Goal: Task Accomplishment & Management: Manage account settings

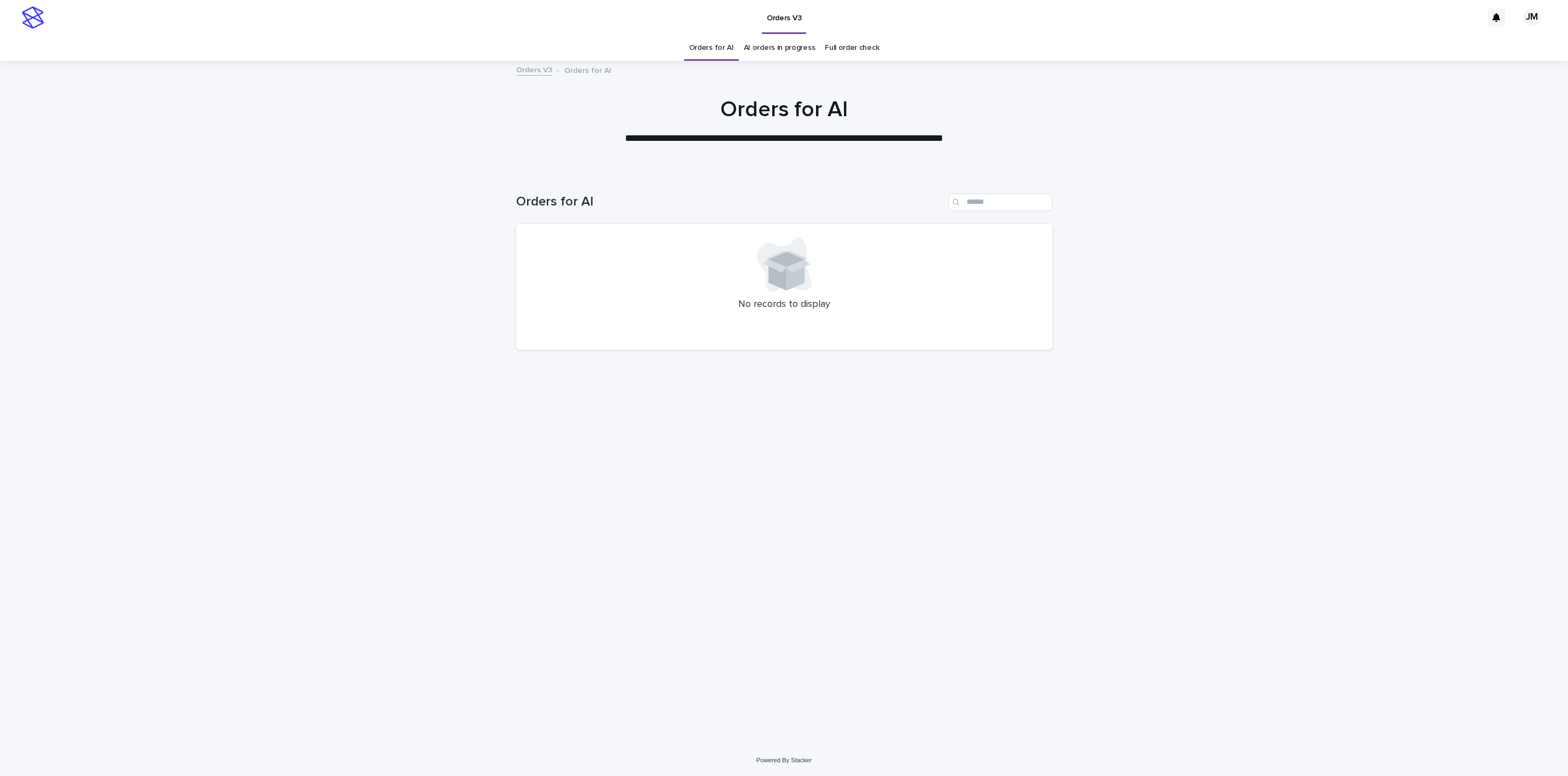
click at [754, 35] on link "AI orders in progress" at bounding box center [780, 47] width 71 height 26
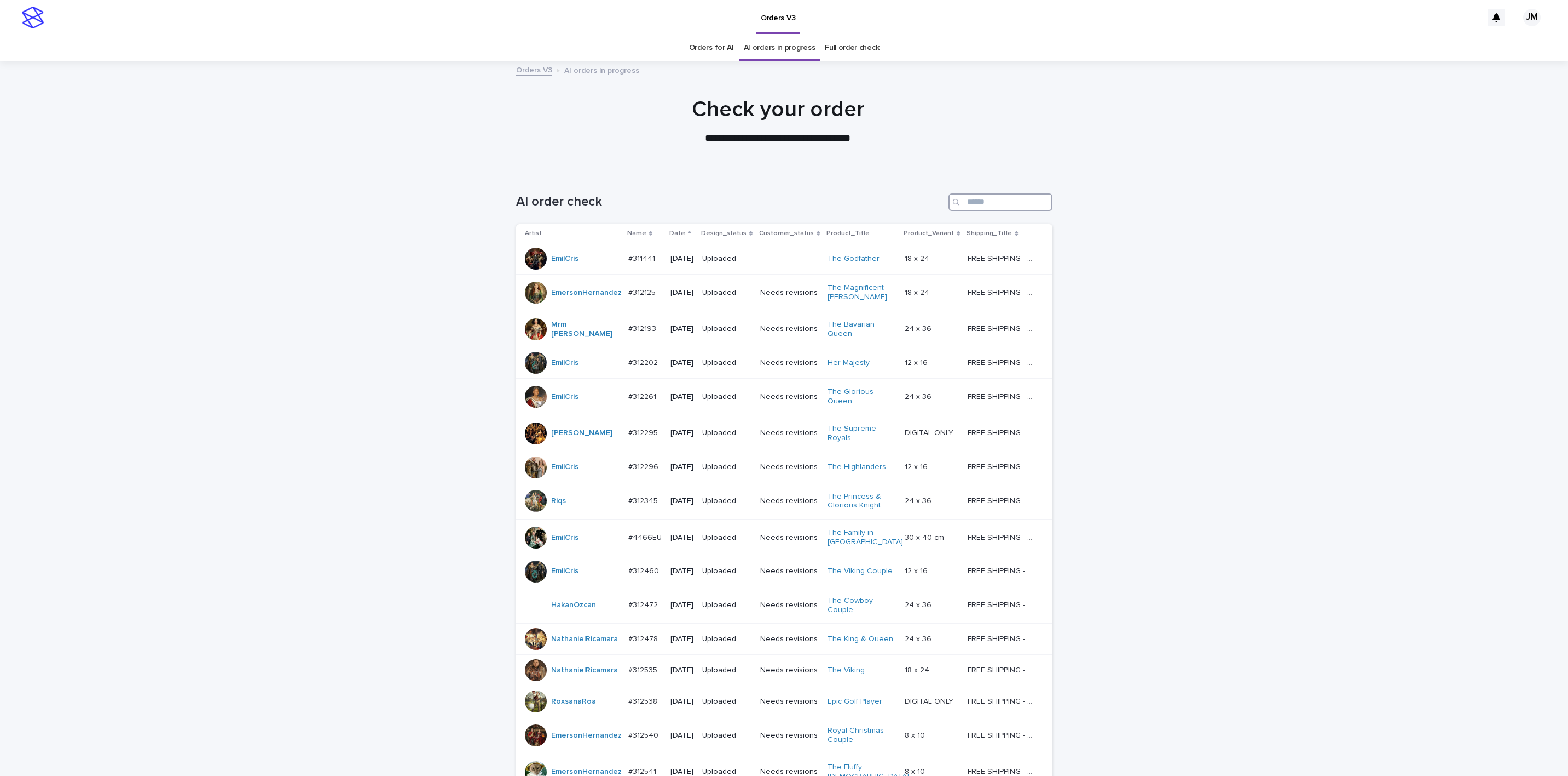
click at [999, 204] on input "Search" at bounding box center [1000, 203] width 104 height 18
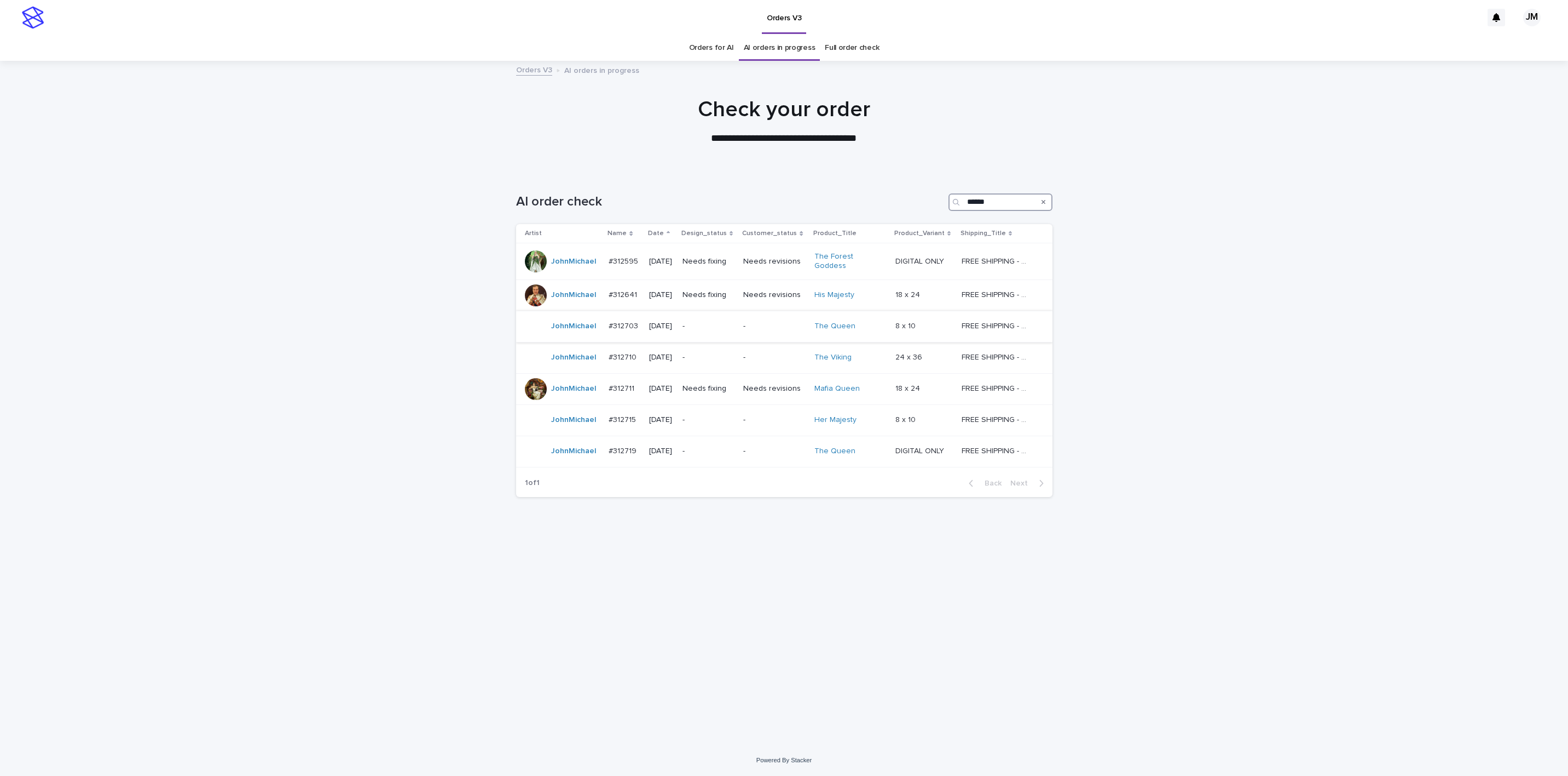
type input "******"
click at [711, 321] on p "-" at bounding box center [709, 326] width 53 height 9
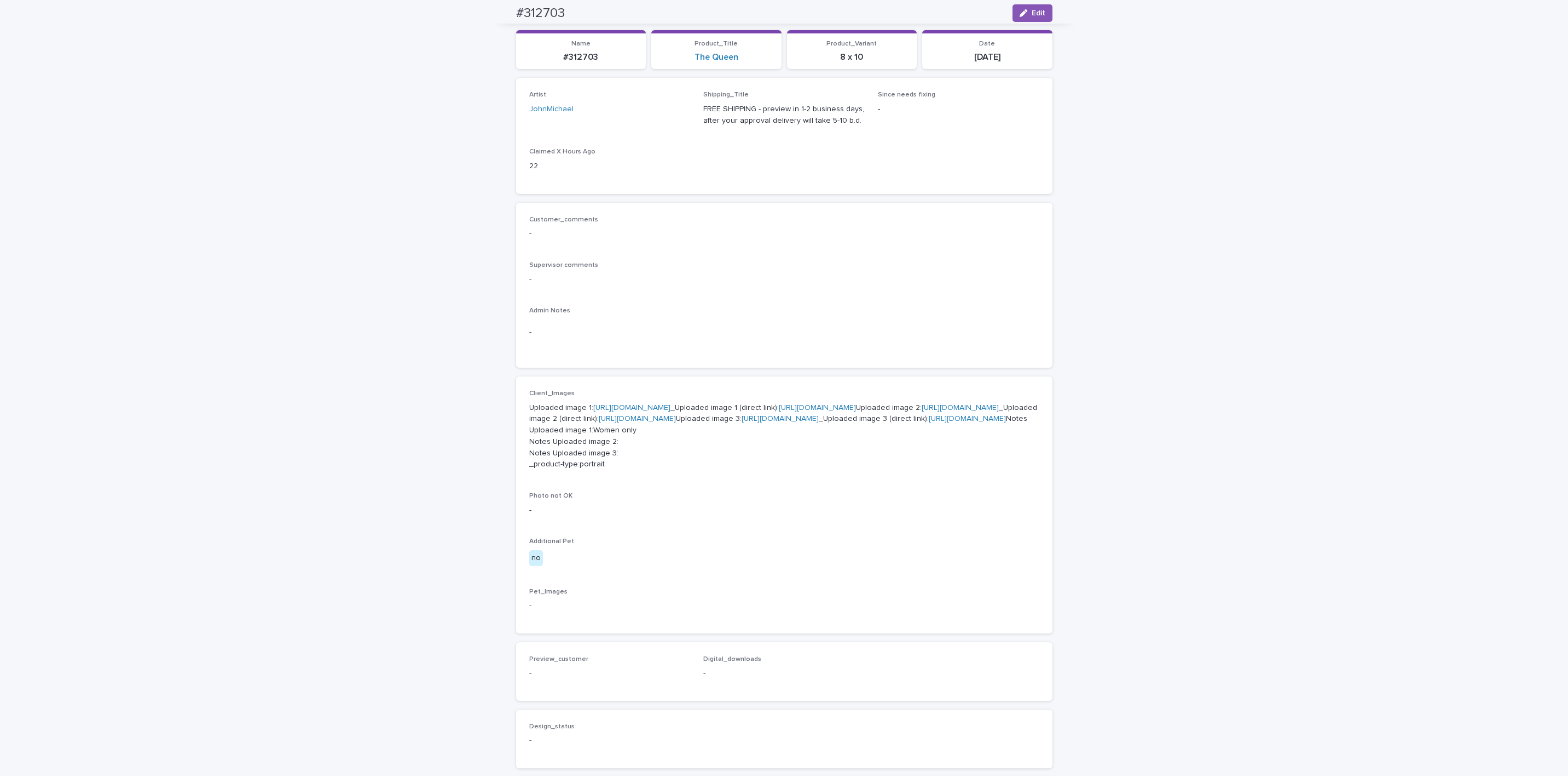
scroll to position [97, 0]
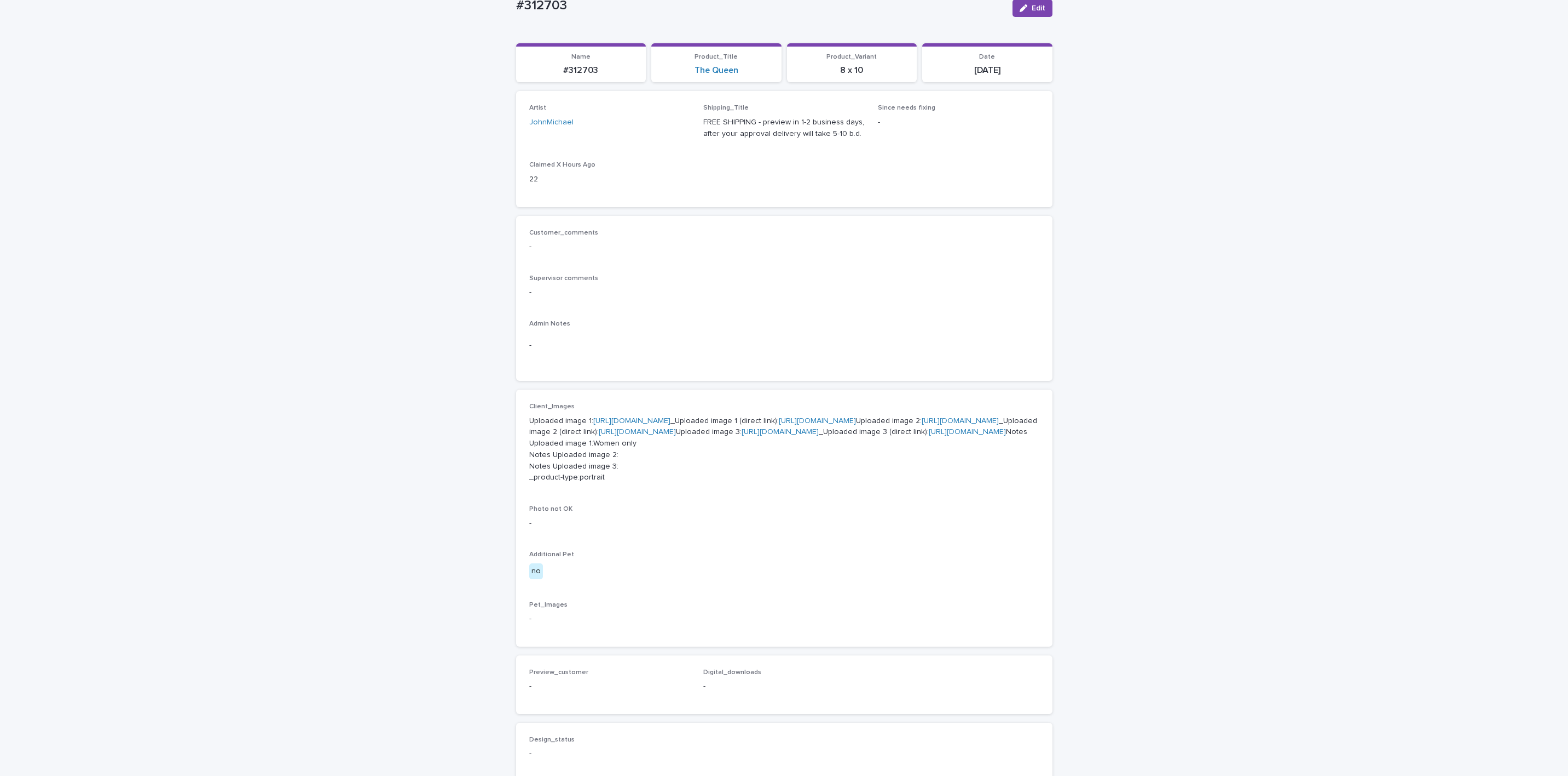
drag, startPoint x: 707, startPoint y: 448, endPoint x: 707, endPoint y: 424, distance: 24.0
click at [707, 448] on p "Uploaded image 1: [URL][DOMAIN_NAME] _Uploaded image 1 (direct link): [URL][DOM…" at bounding box center [784, 449] width 510 height 69
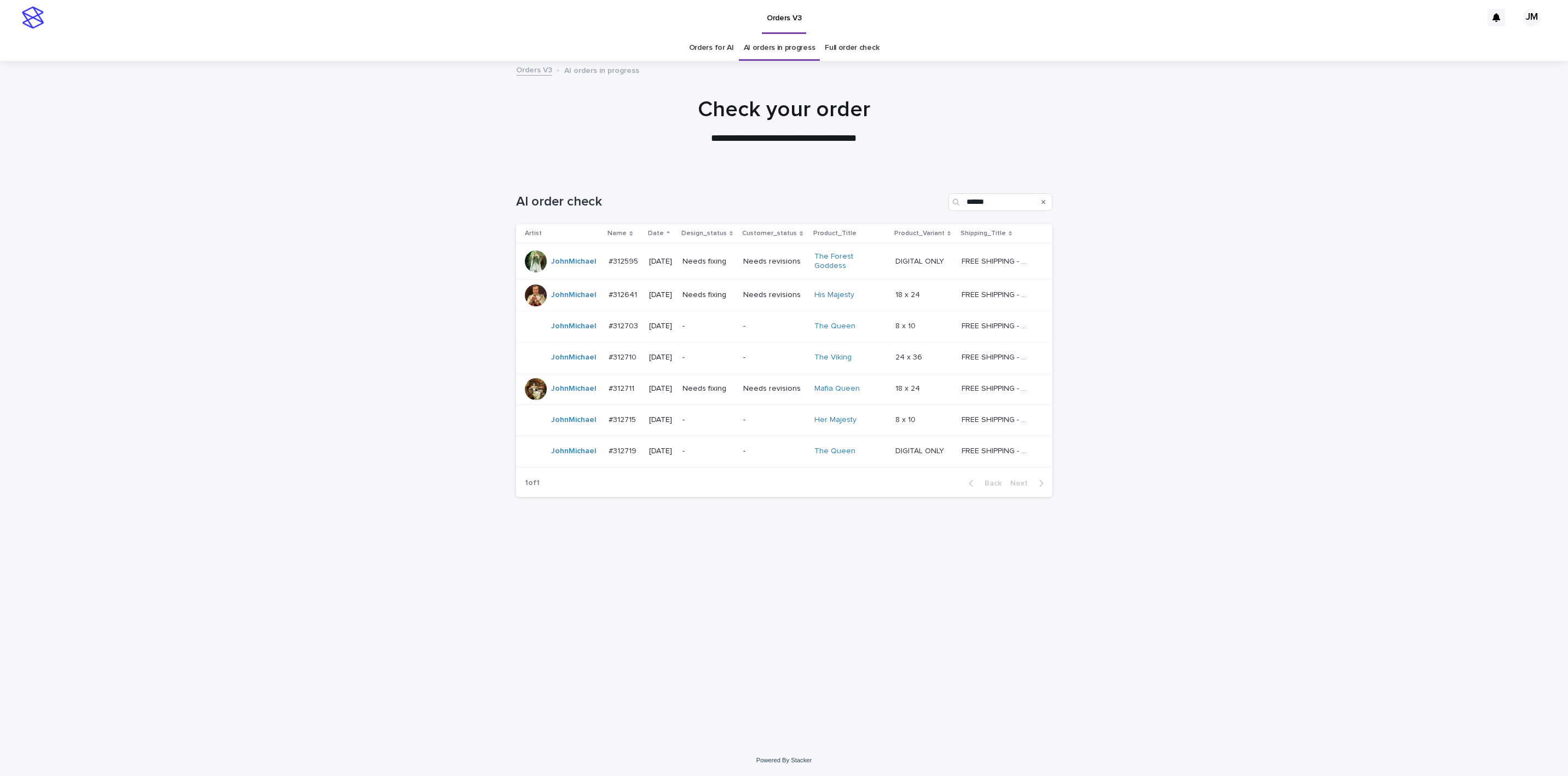
click at [709, 297] on div "Needs fixing" at bounding box center [709, 295] width 53 height 18
click at [726, 265] on div "Needs fixing" at bounding box center [709, 262] width 53 height 18
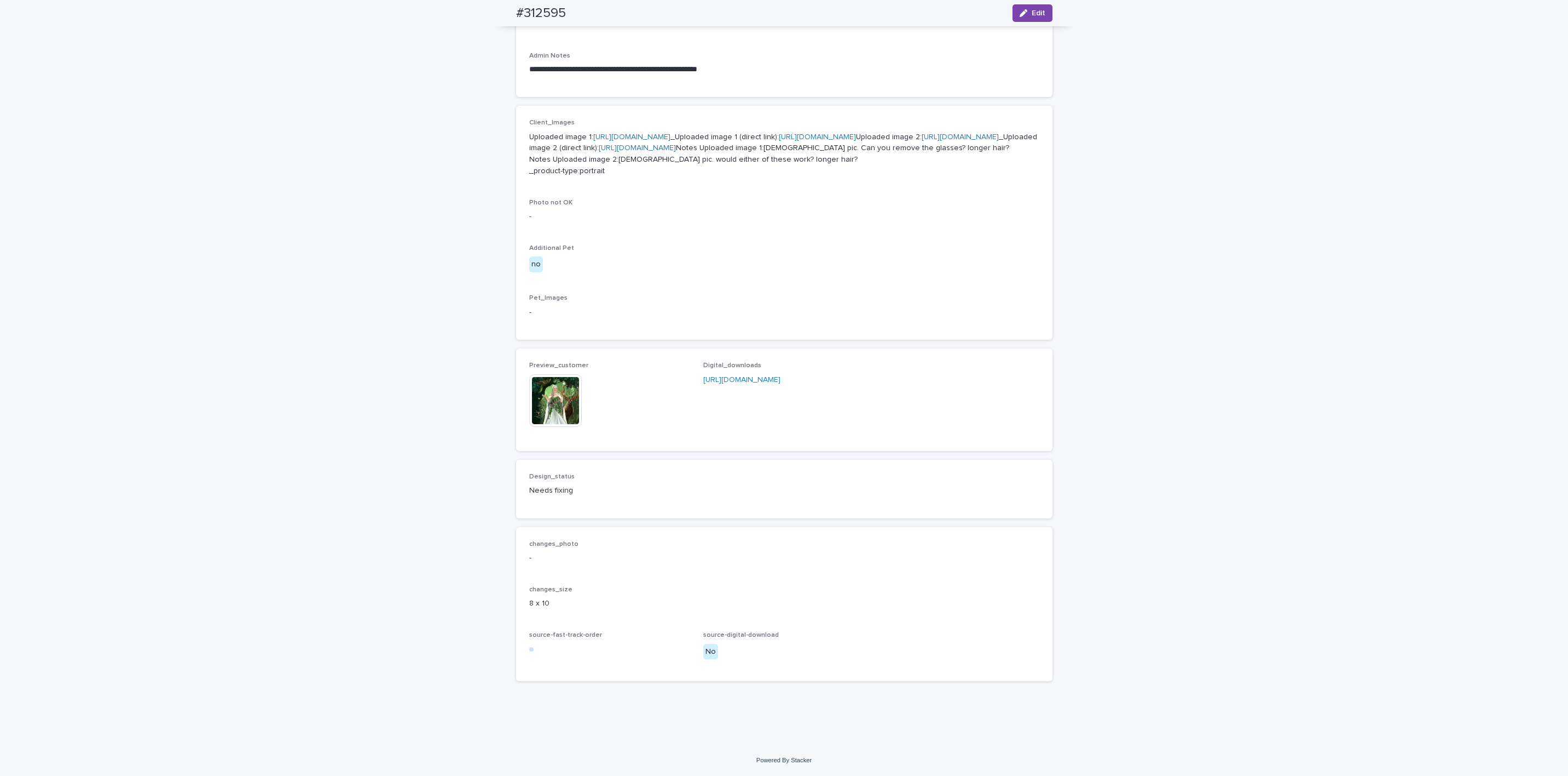
scroll to position [490, 0]
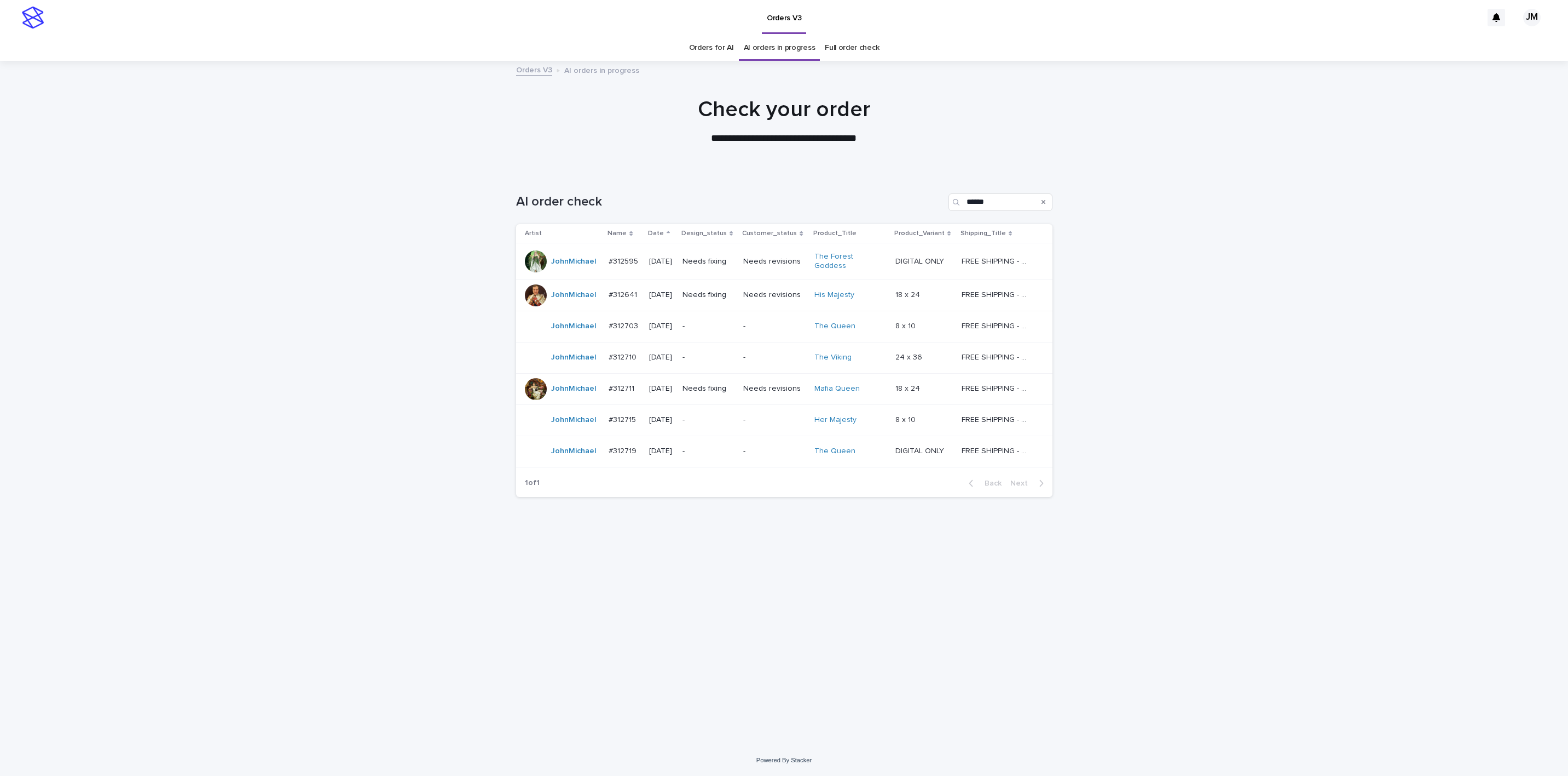
click at [727, 396] on td "Needs fixing" at bounding box center [709, 388] width 62 height 31
click at [718, 300] on td "Needs fixing" at bounding box center [709, 295] width 62 height 31
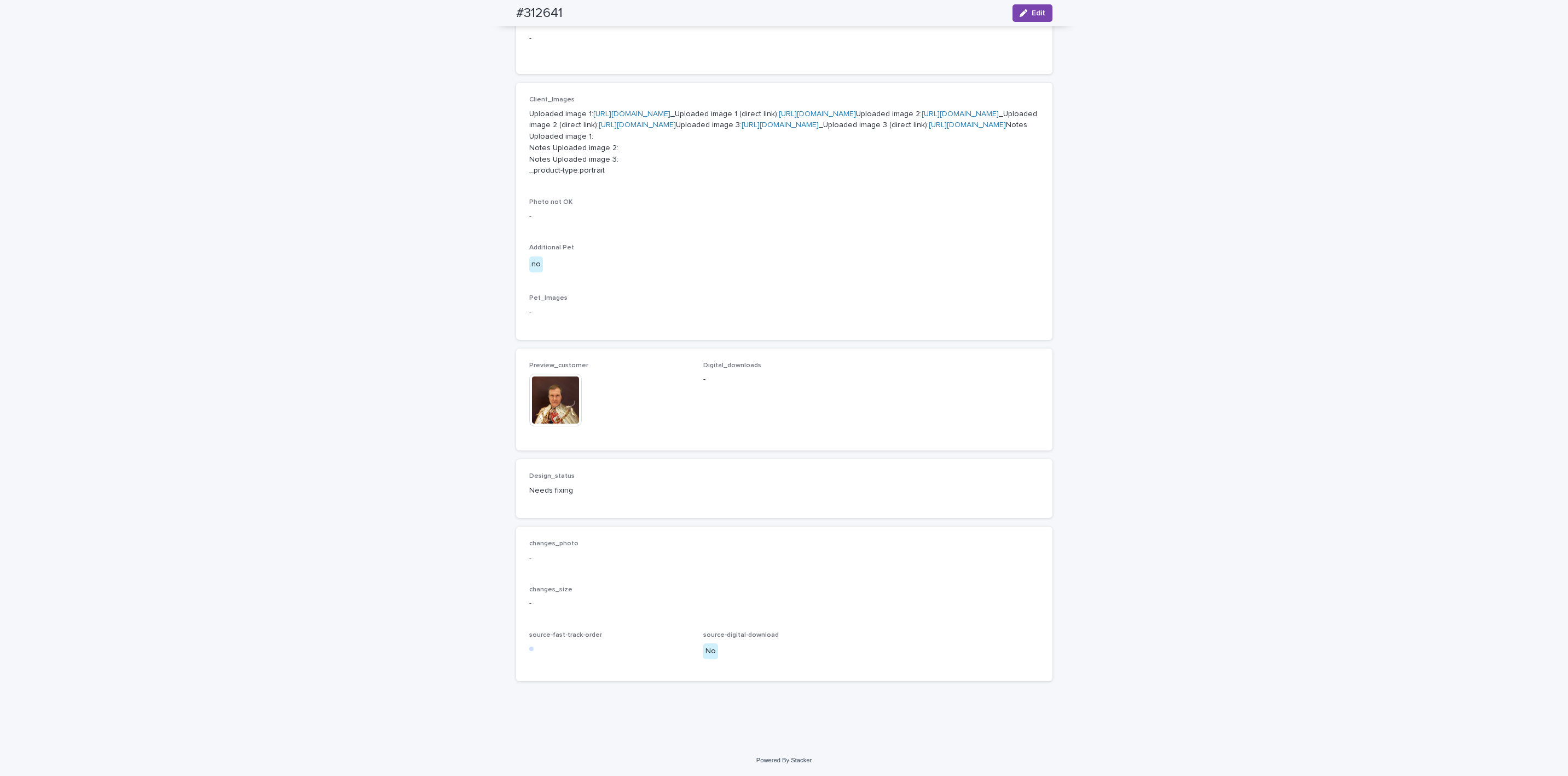
scroll to position [552, 0]
click at [1528, 359] on div "Loading... Saving… Loading... Saving… #312641 Edit #312641 Edit Sorry, there wa…" at bounding box center [784, 201] width 1568 height 1087
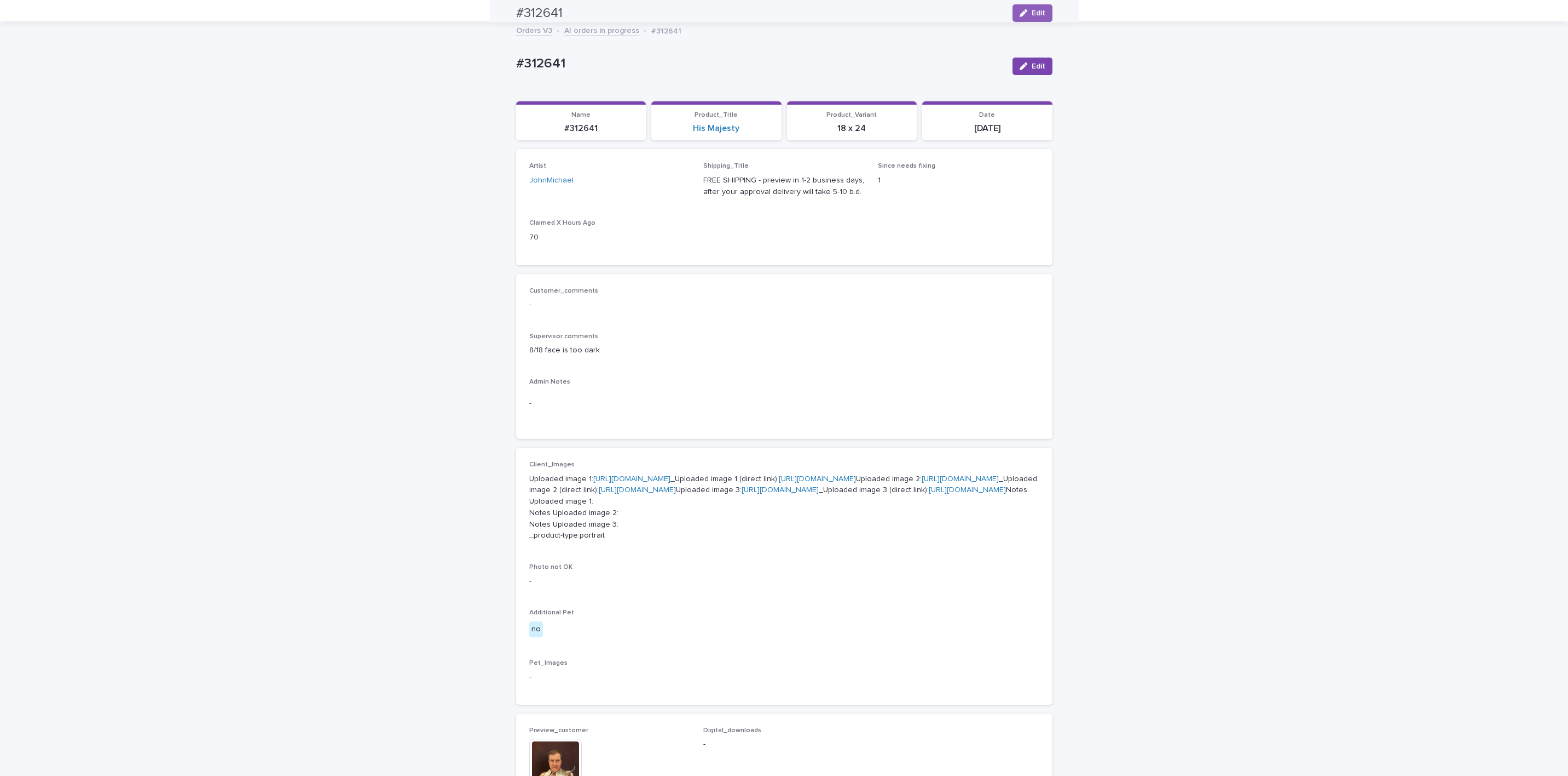
scroll to position [0, 0]
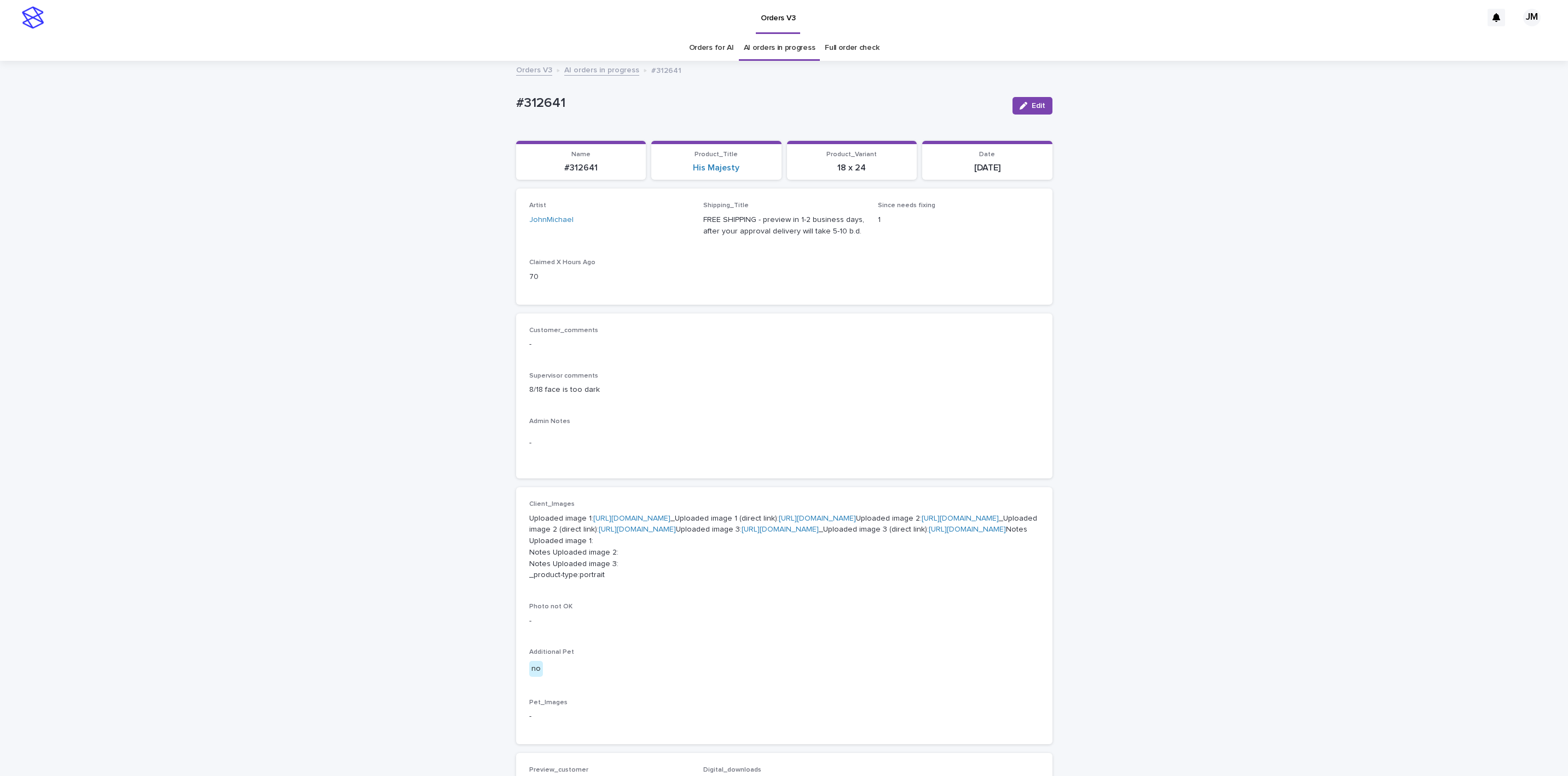
drag, startPoint x: 1032, startPoint y: 101, endPoint x: 889, endPoint y: 389, distance: 321.5
click at [1032, 101] on button "Edit" at bounding box center [1033, 106] width 40 height 18
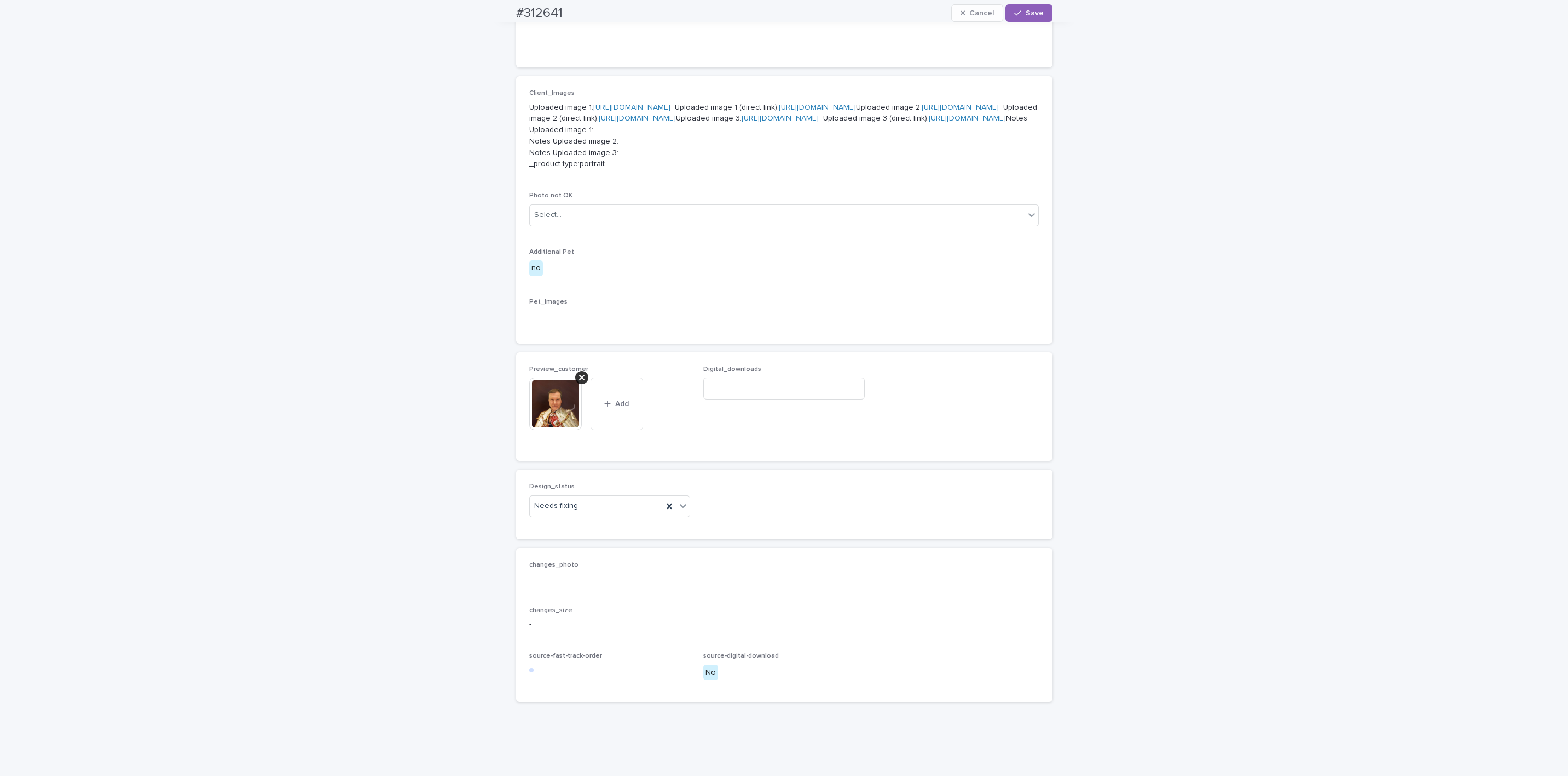
scroll to position [580, 0]
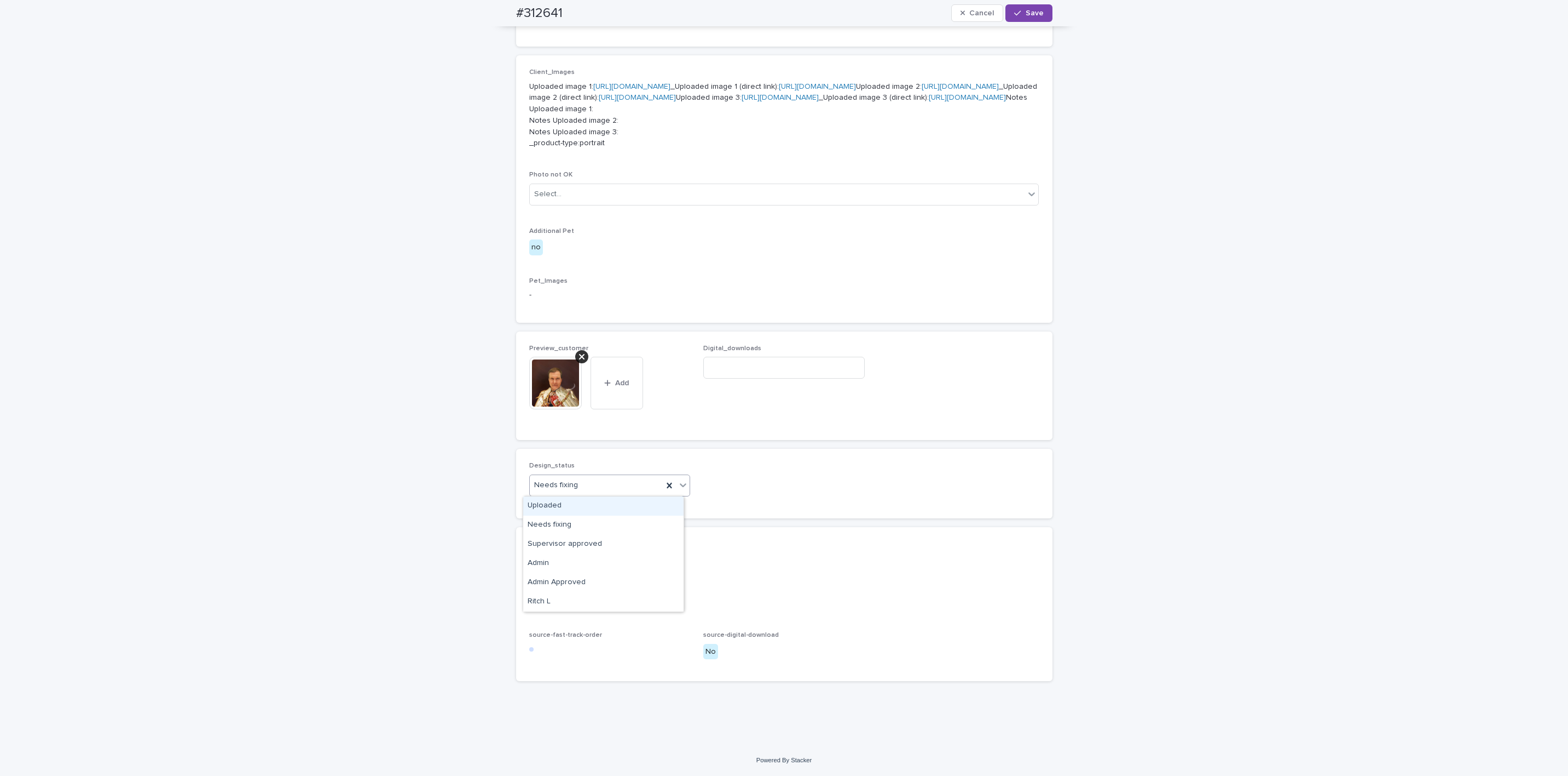
click at [579, 485] on input "text" at bounding box center [579, 485] width 1 height 9
click at [567, 506] on div "Uploaded" at bounding box center [603, 505] width 161 height 19
click at [576, 350] on div at bounding box center [582, 356] width 13 height 13
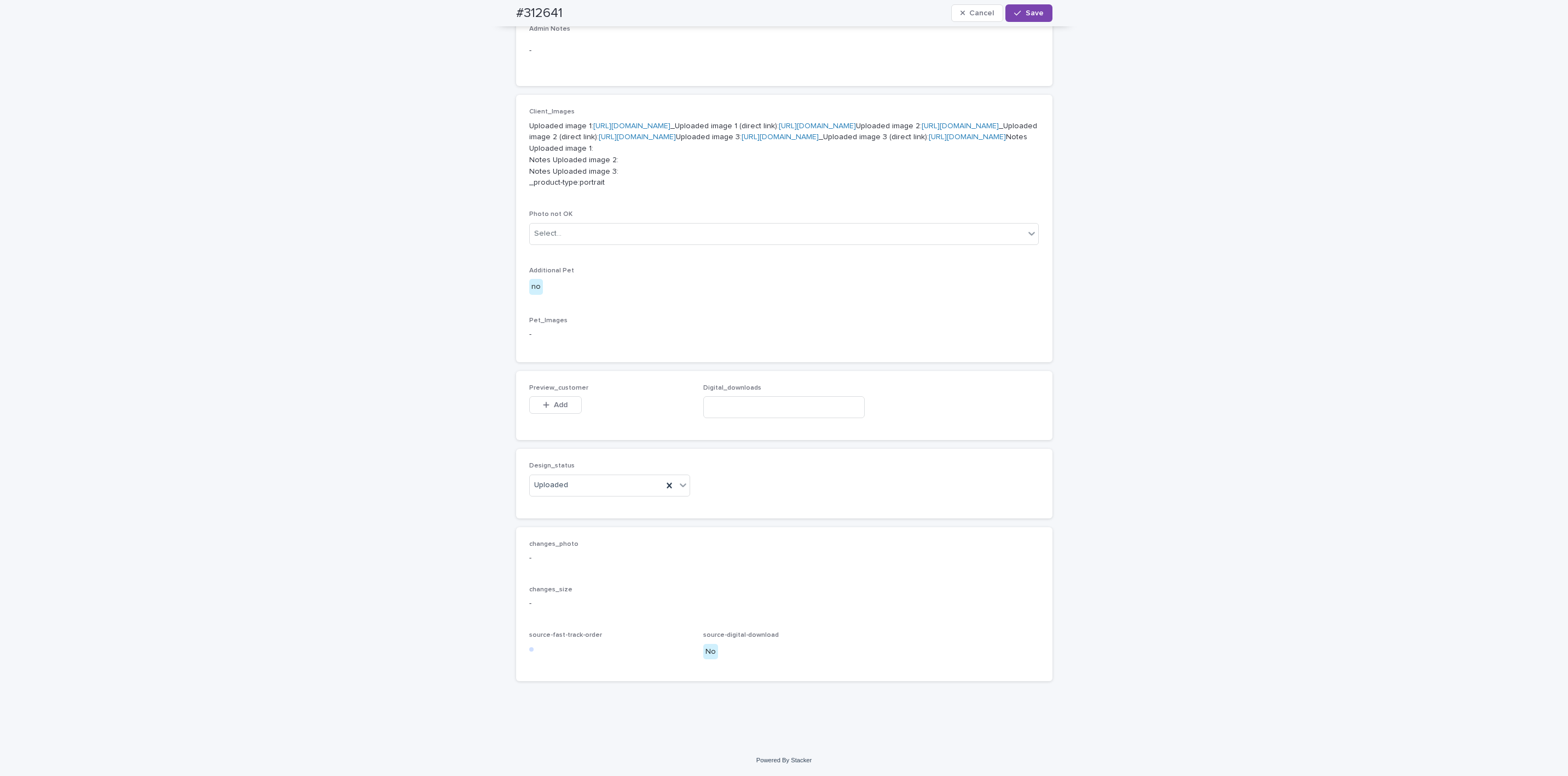
scroll to position [541, 0]
click at [559, 396] on button "Add" at bounding box center [555, 405] width 53 height 18
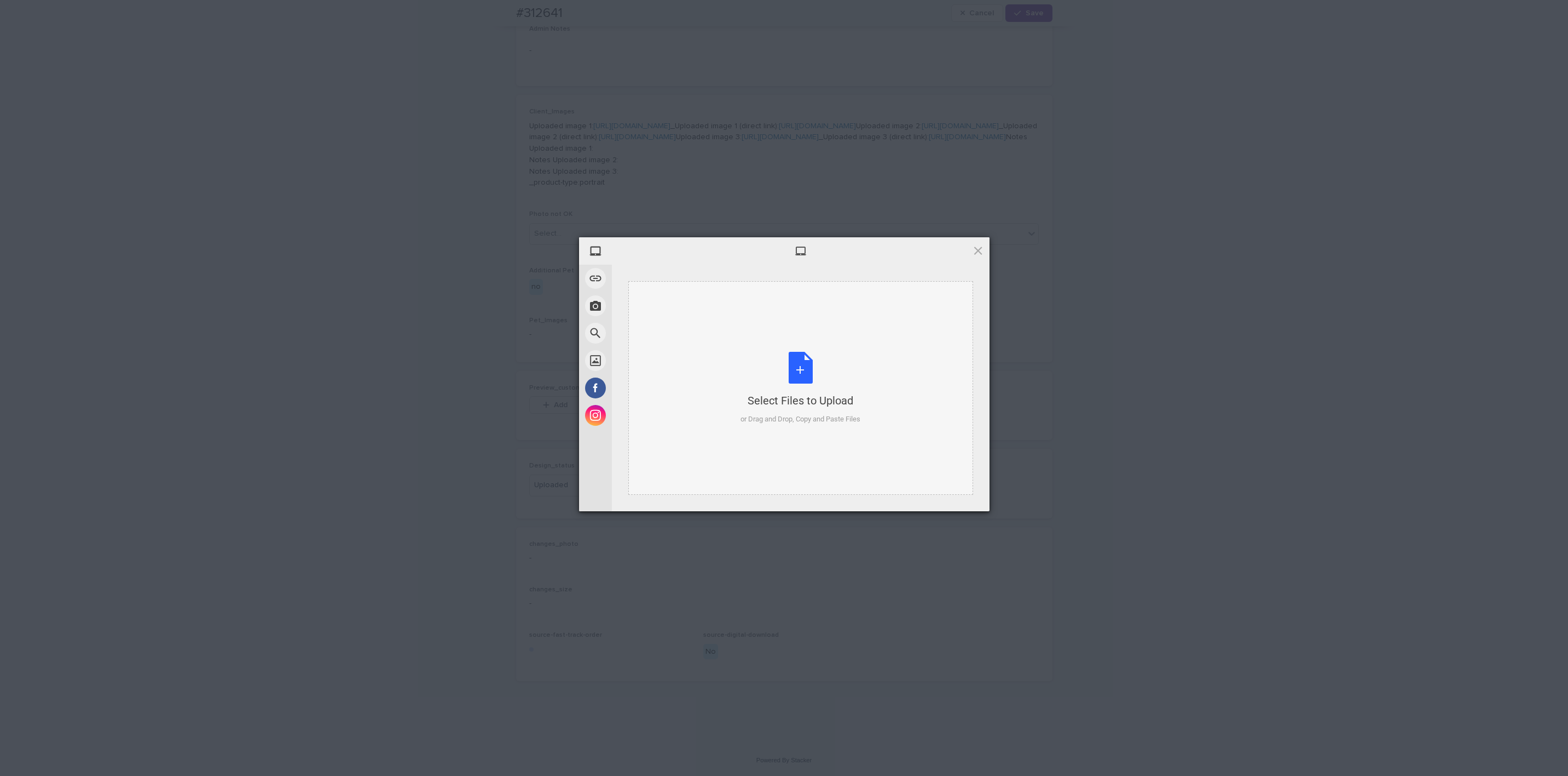
click at [817, 362] on div "Select Files to Upload or Drag and Drop, Copy and Paste Files" at bounding box center [801, 388] width 120 height 73
click at [972, 499] on span "Upload 1" at bounding box center [957, 496] width 55 height 21
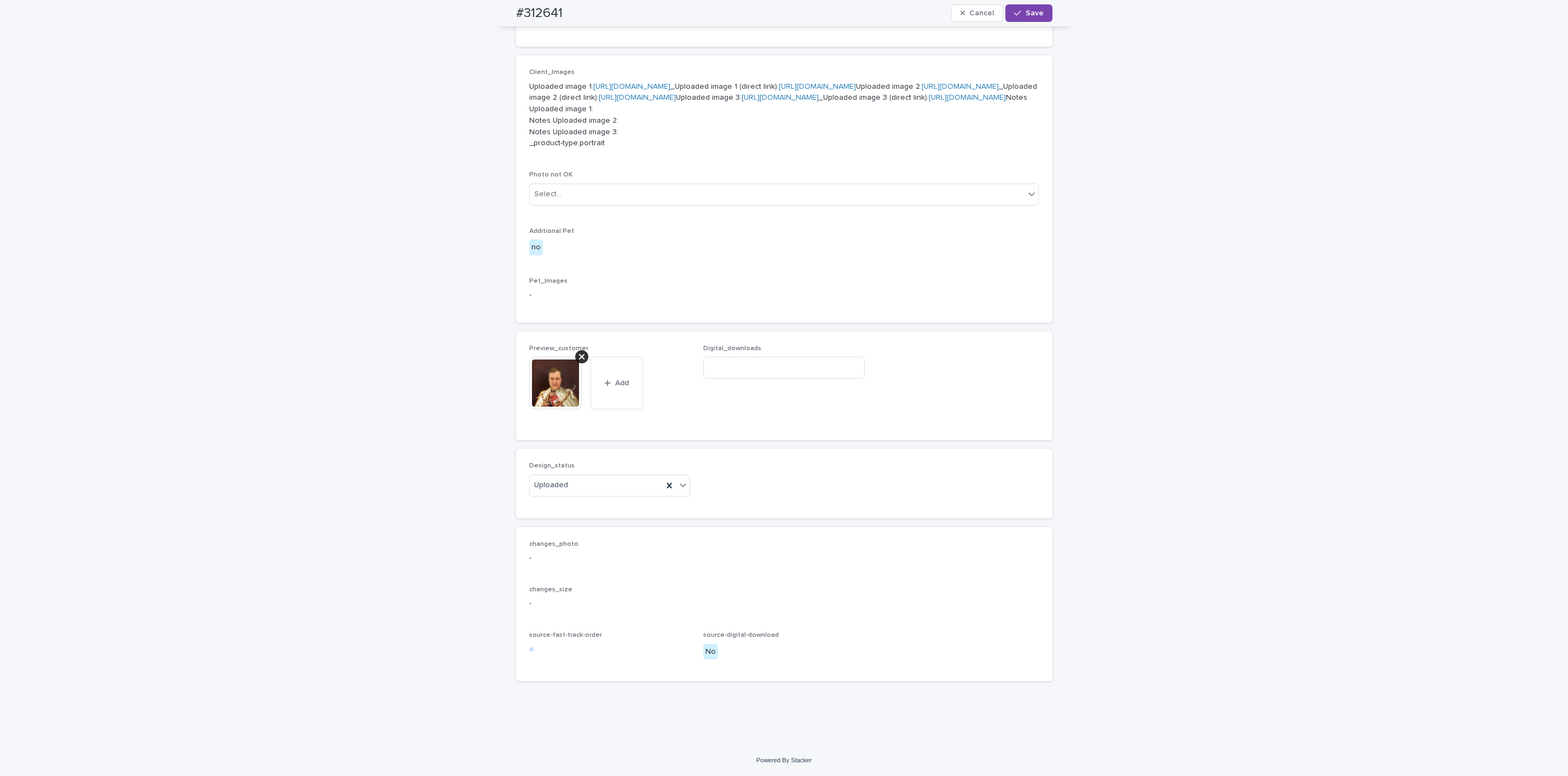
click at [1026, 13] on span "Save" at bounding box center [1035, 13] width 18 height 8
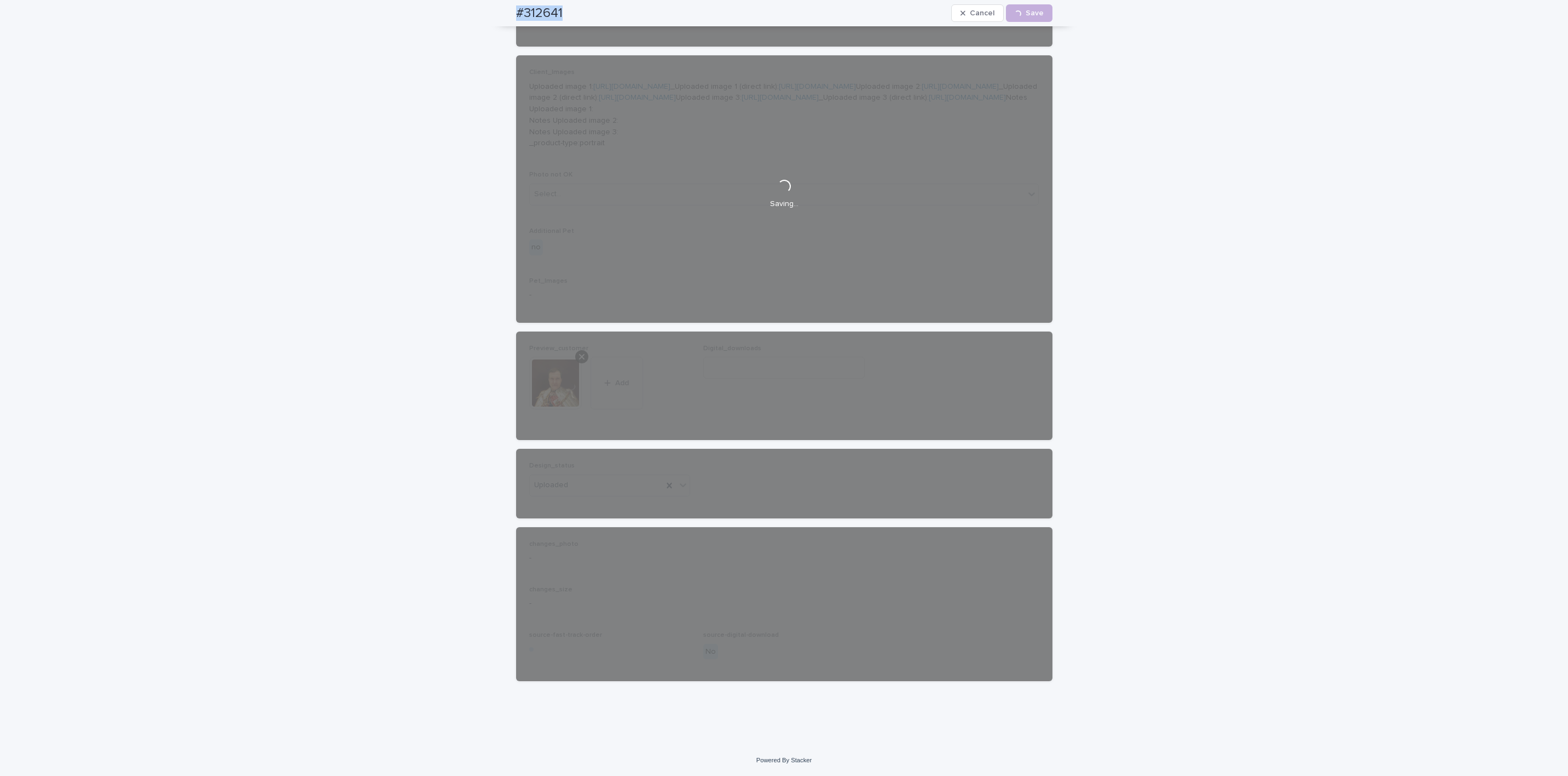
drag, startPoint x: 491, startPoint y: 7, endPoint x: 559, endPoint y: 12, distance: 68.2
click at [568, 10] on div "#312641 Cancel Loading... Save" at bounding box center [784, 13] width 589 height 26
copy h2 "#312641"
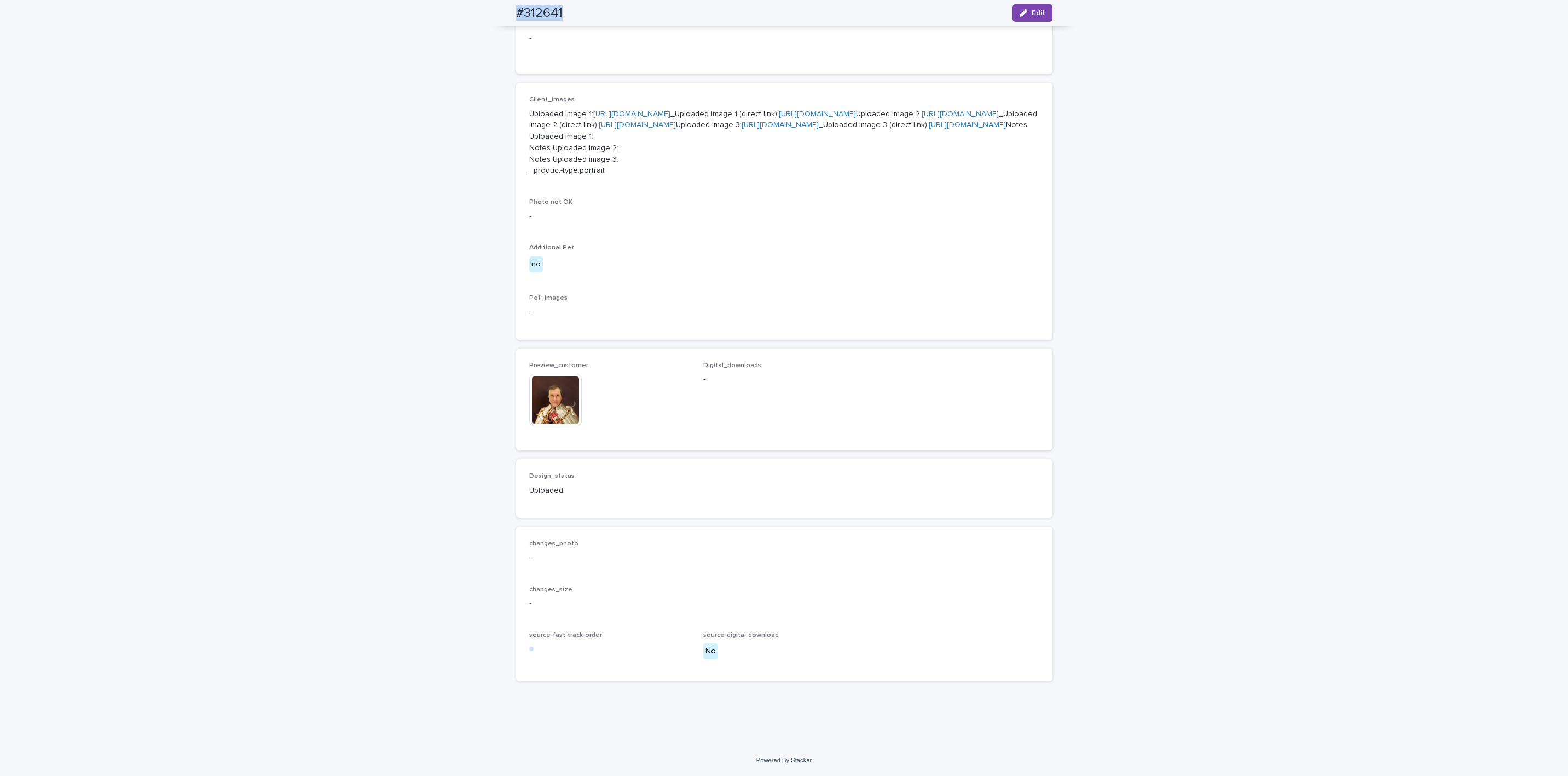
scroll to position [547, 0]
